Goal: Entertainment & Leisure: Consume media (video, audio)

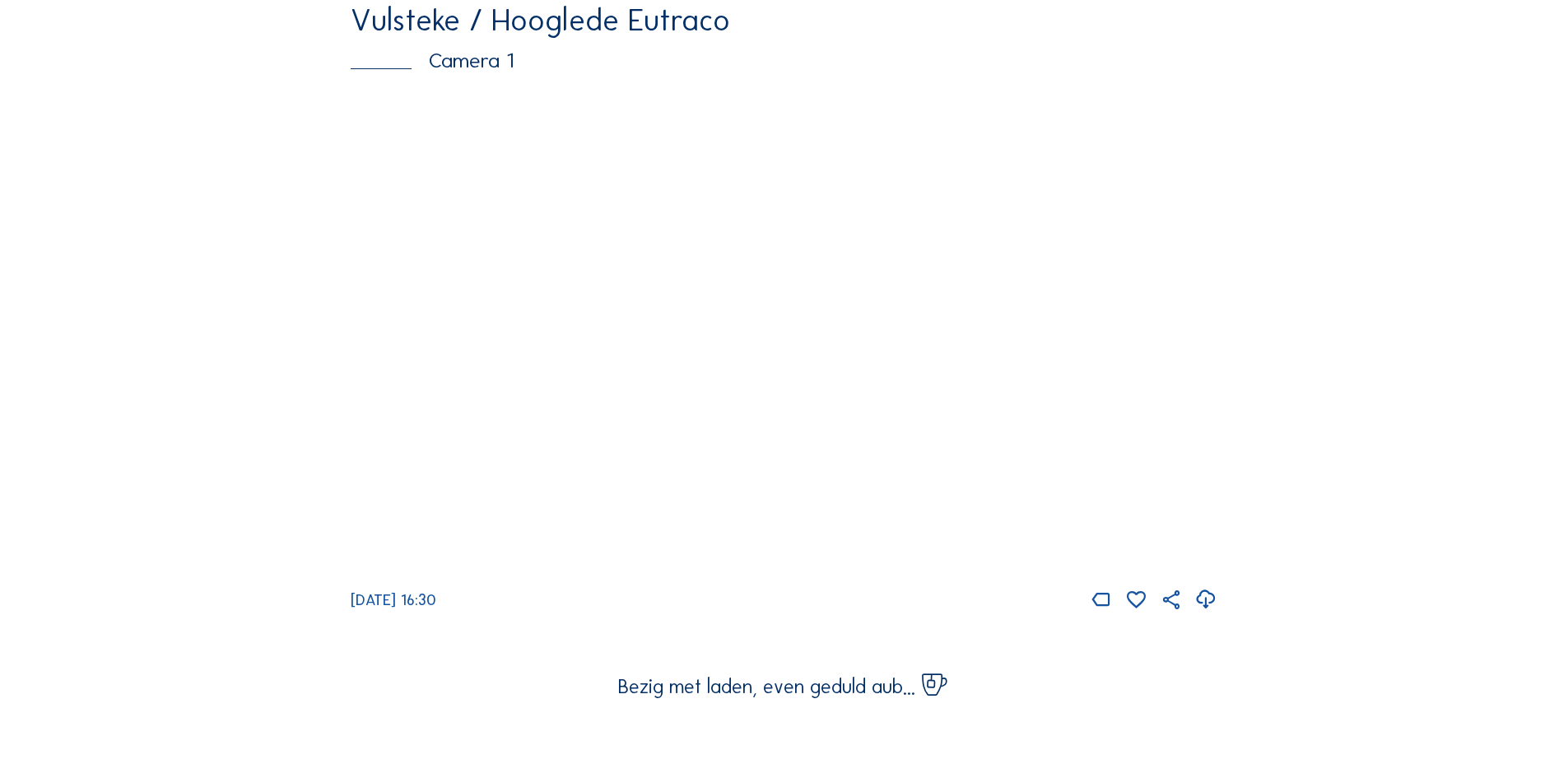
scroll to position [4117, 0]
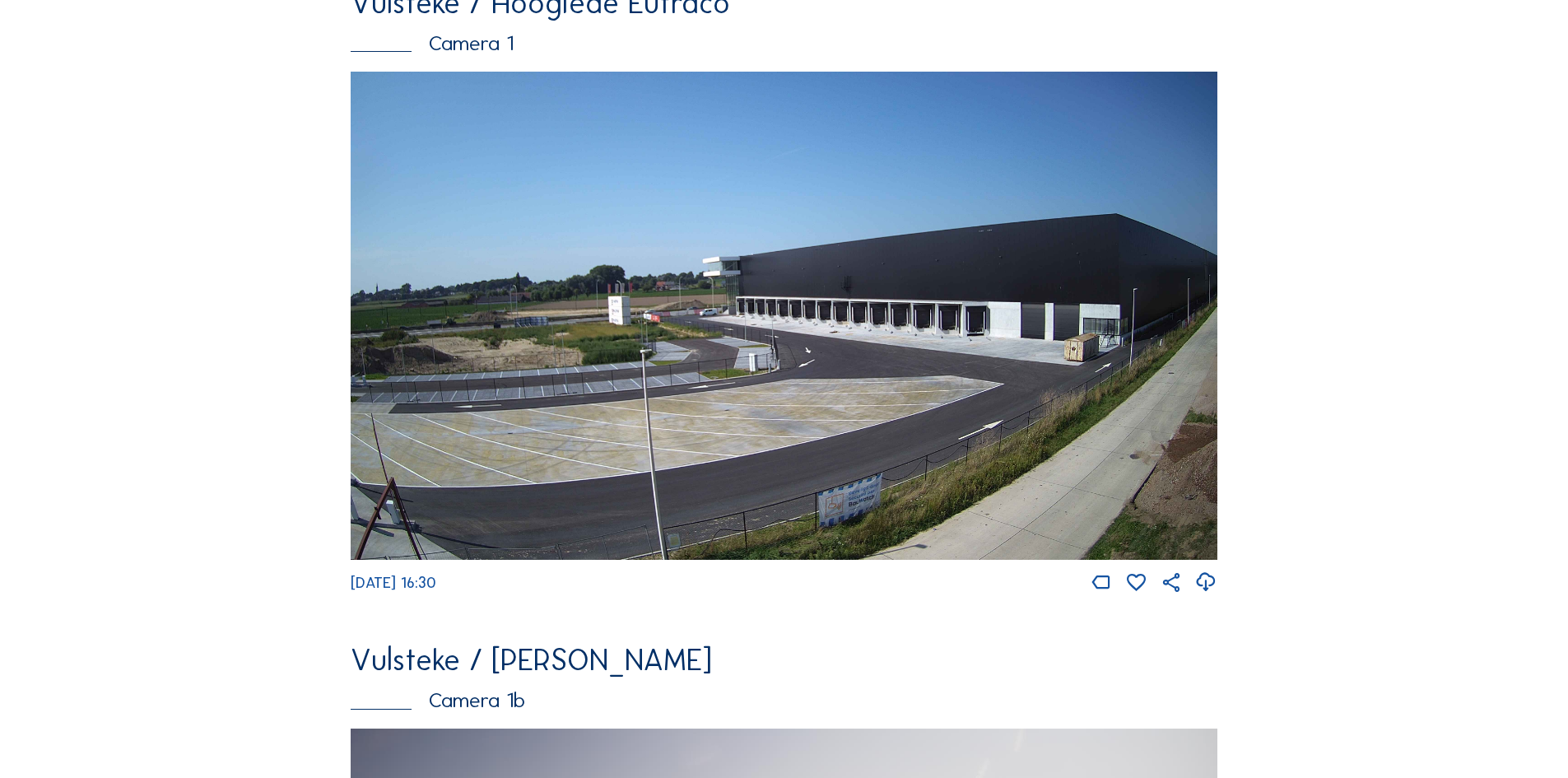
click at [811, 412] on img at bounding box center [784, 316] width 867 height 488
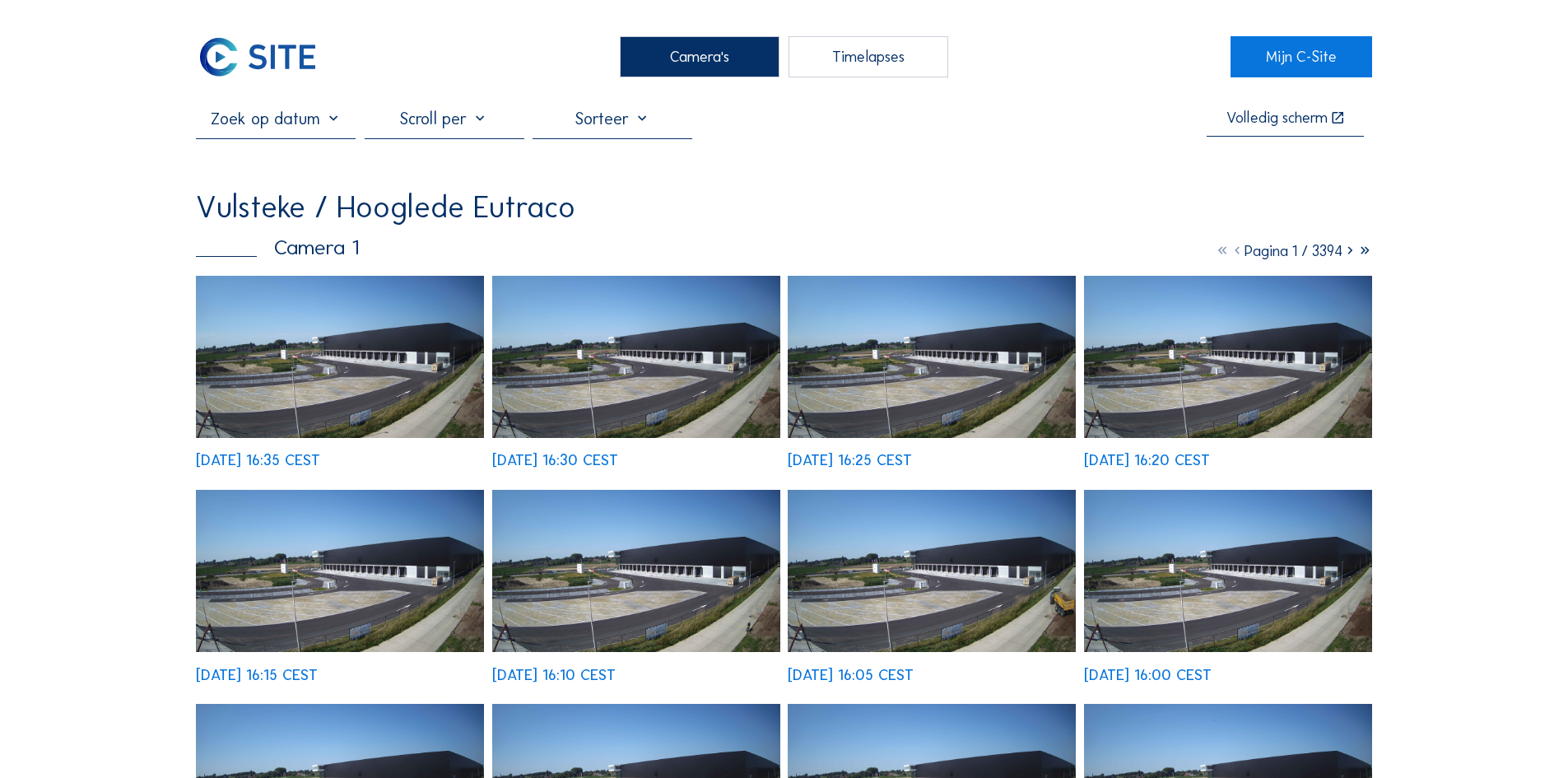
click at [849, 62] on div "Timelapses" at bounding box center [868, 56] width 160 height 41
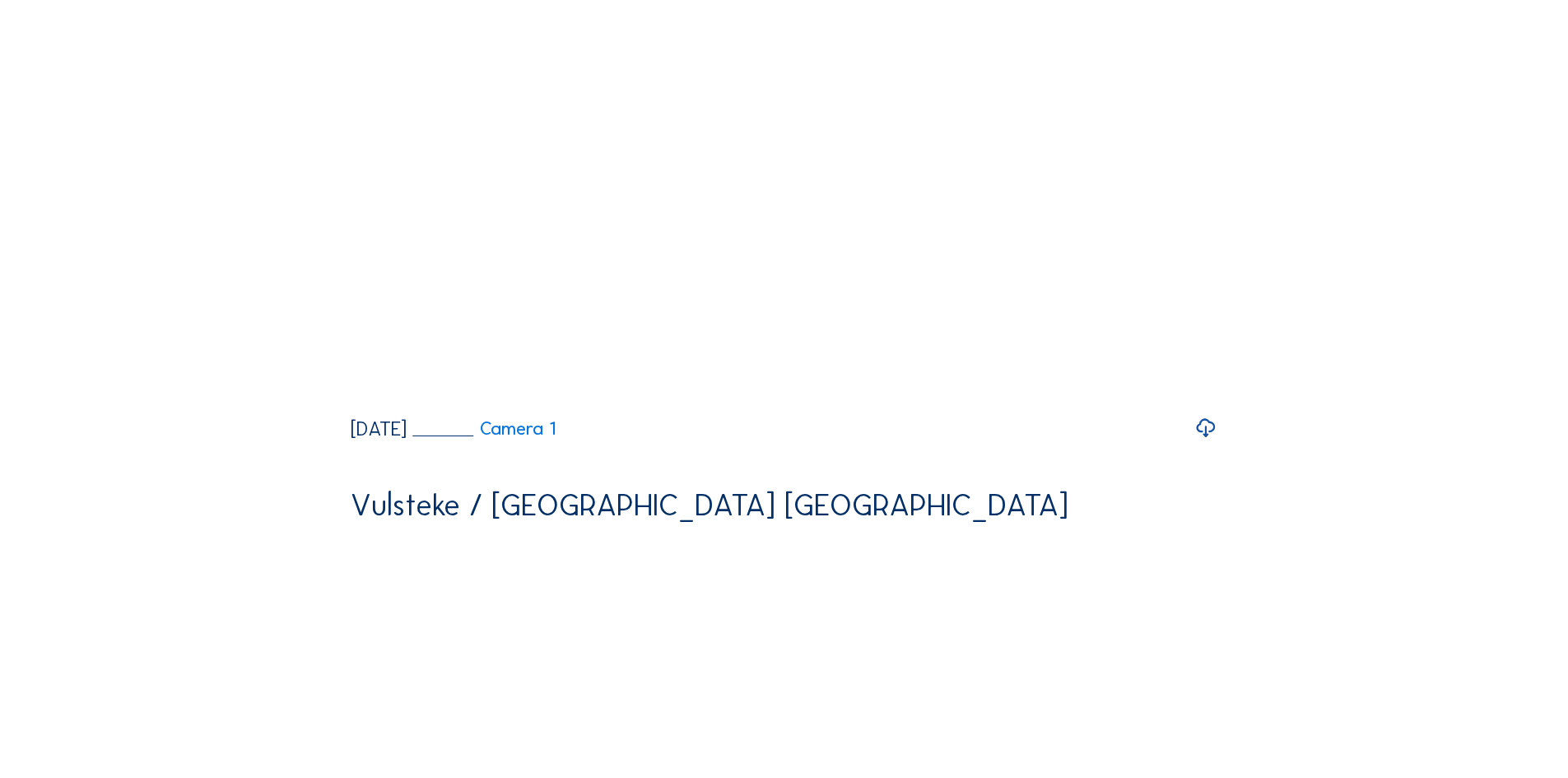
scroll to position [823, 0]
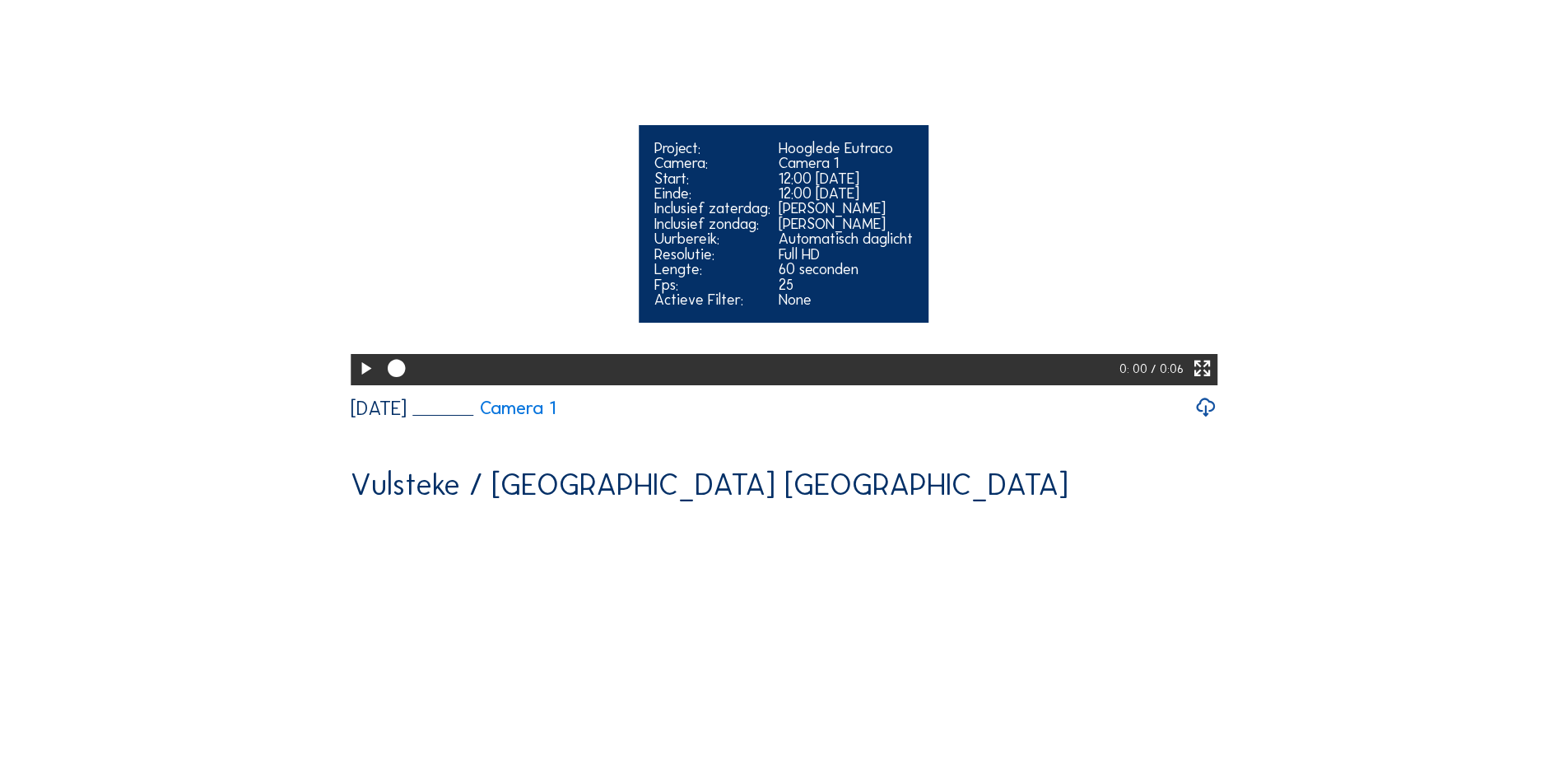
click at [364, 382] on icon at bounding box center [365, 369] width 21 height 27
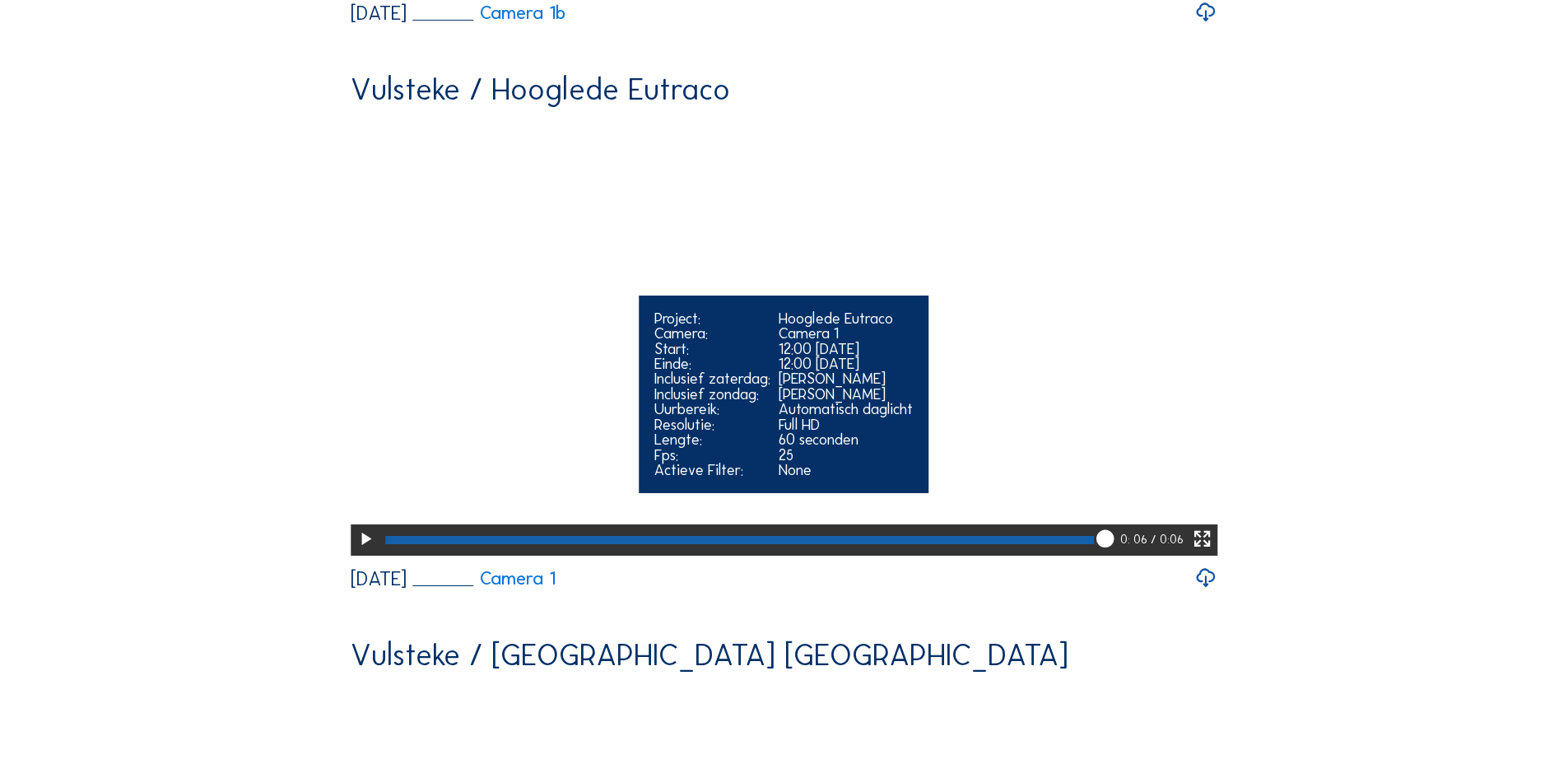
scroll to position [741, 0]
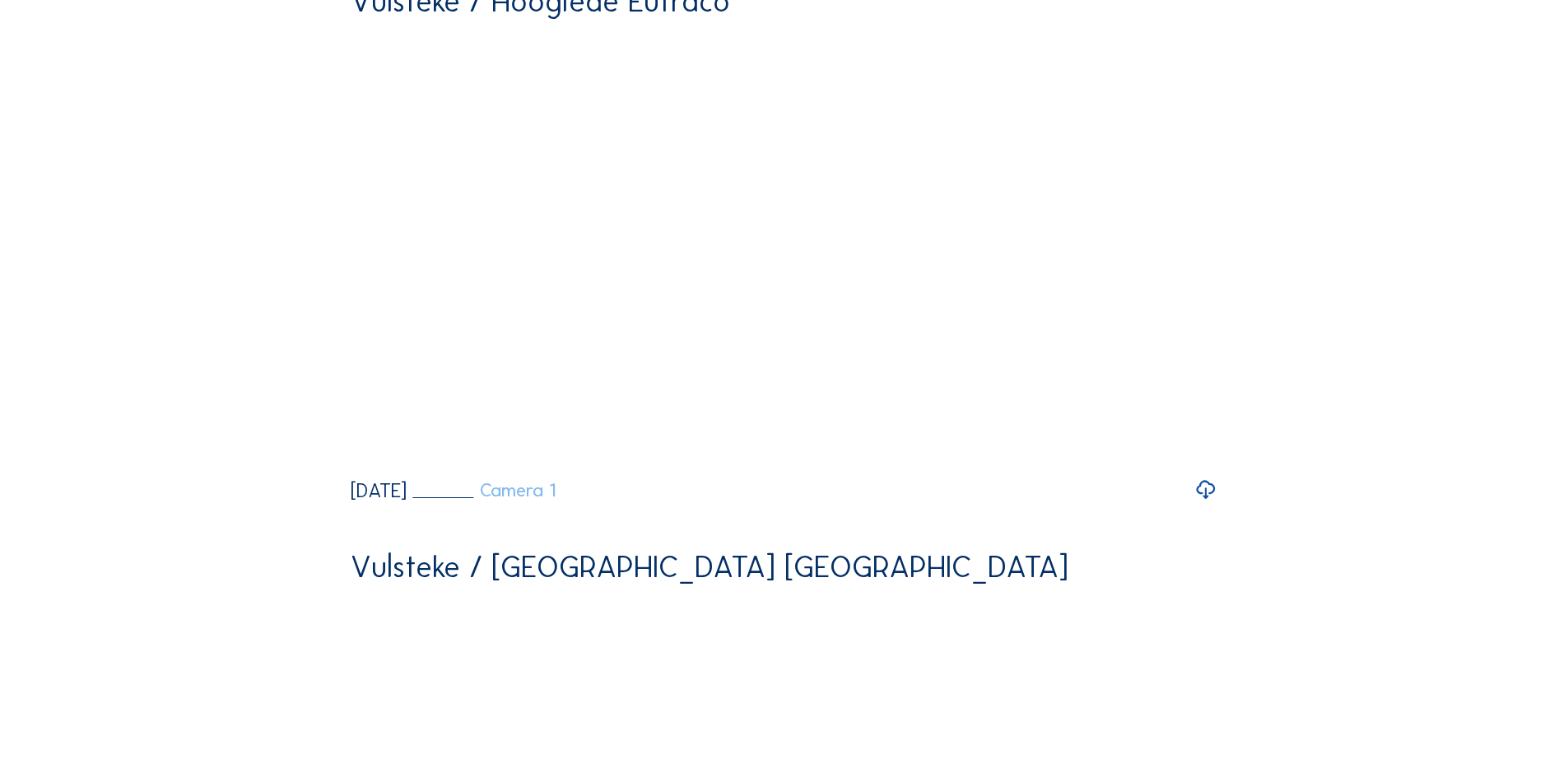
click at [556, 500] on link "Camera 1" at bounding box center [484, 490] width 144 height 18
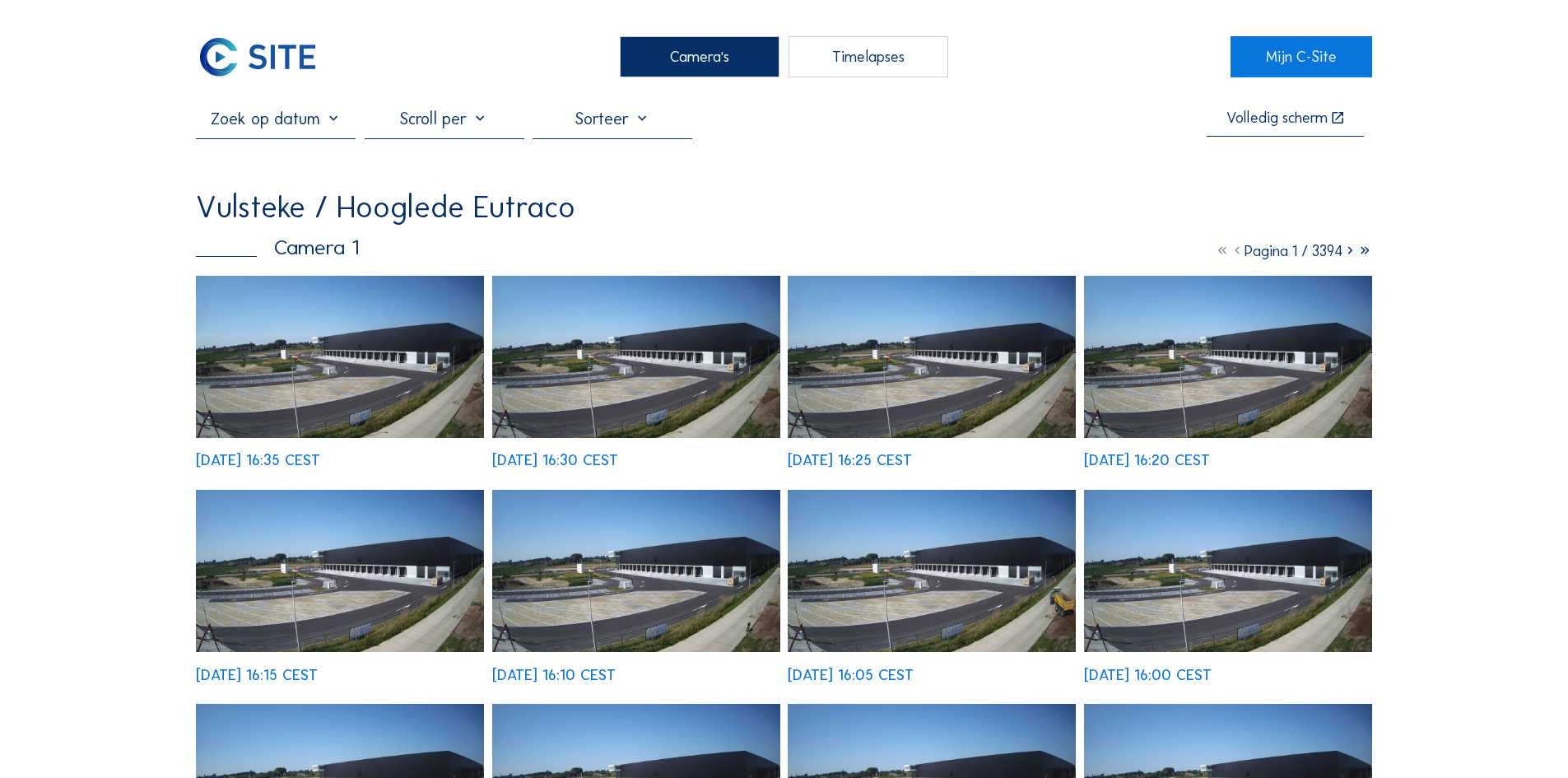
click at [453, 126] on div at bounding box center [444, 123] width 160 height 30
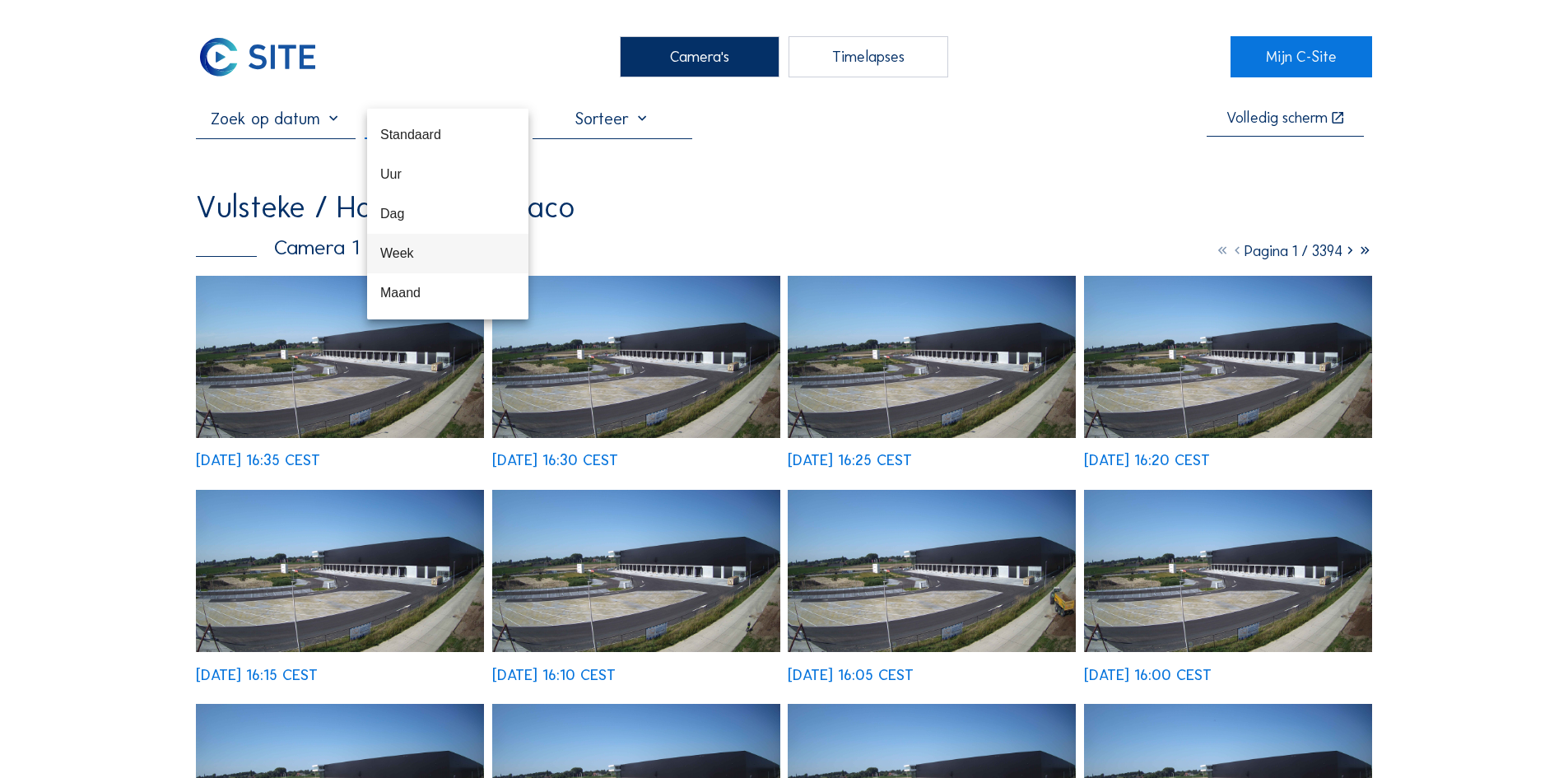
click at [461, 243] on div "Week" at bounding box center [447, 253] width 135 height 35
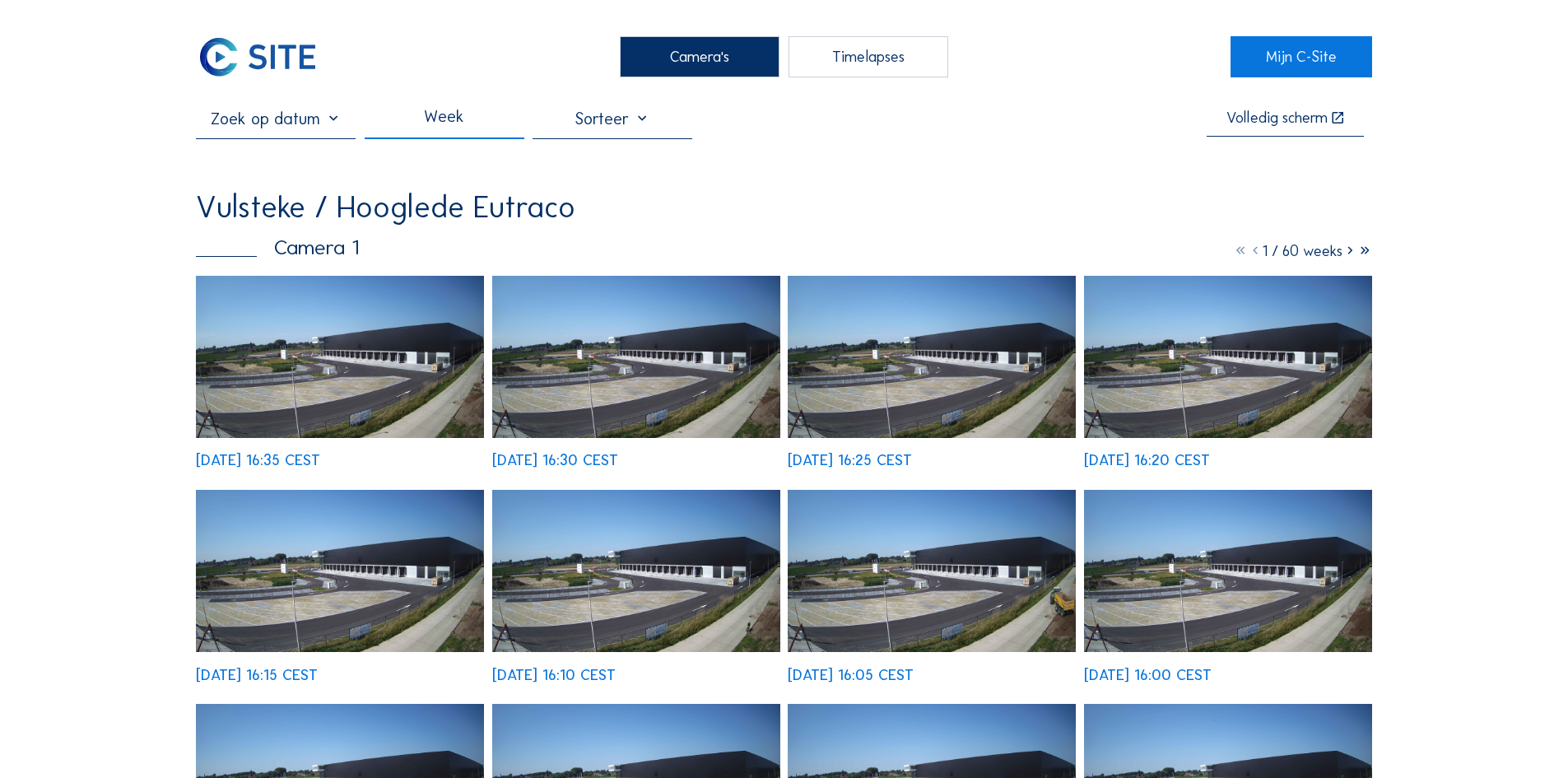
click at [851, 56] on div "Timelapses" at bounding box center [868, 56] width 160 height 41
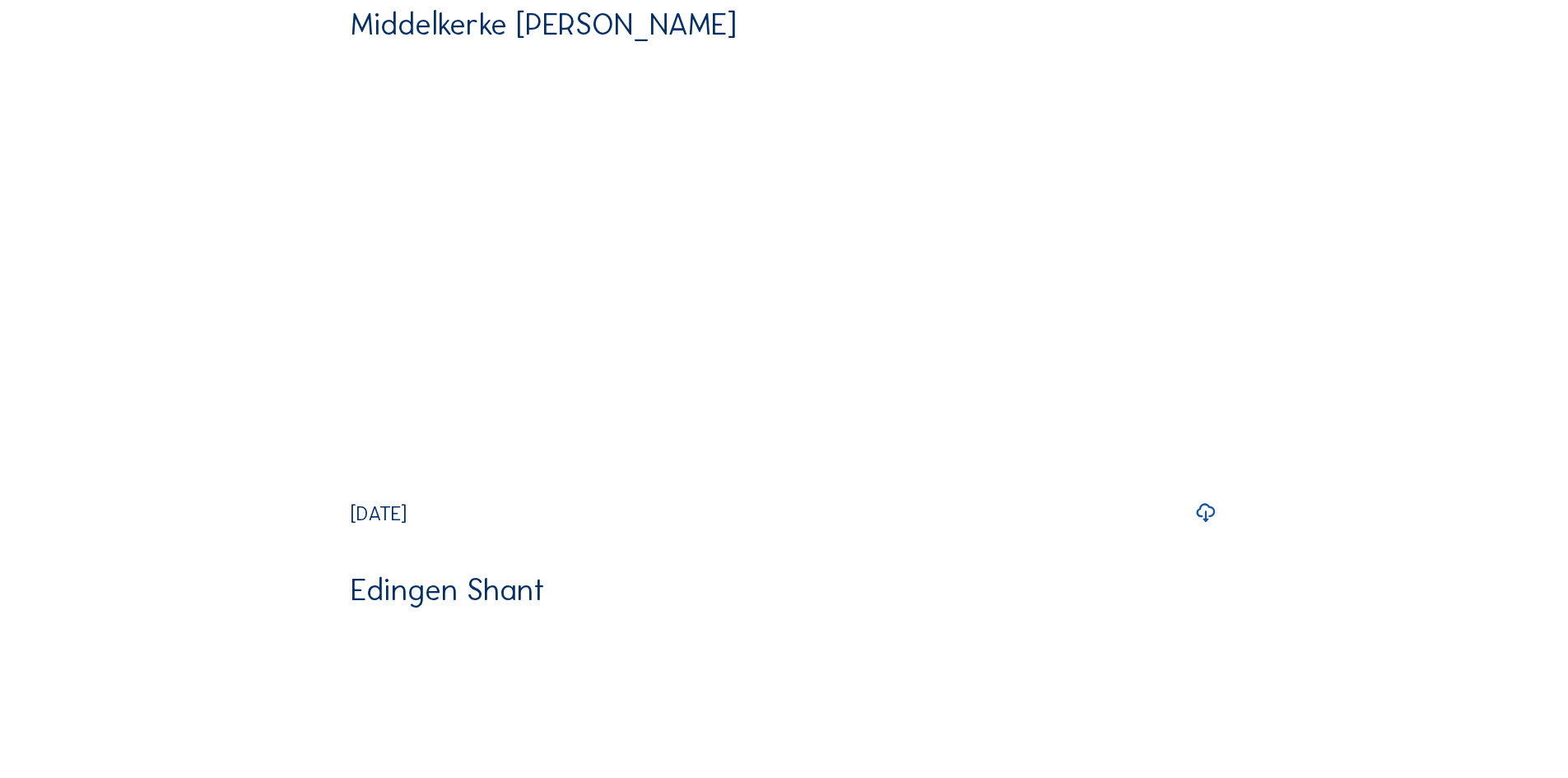
scroll to position [9797, 0]
